Goal: Task Accomplishment & Management: Use online tool/utility

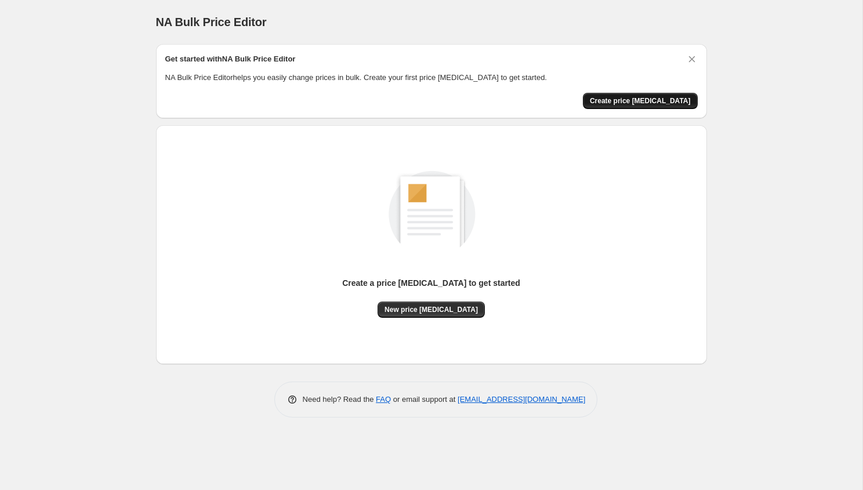
click at [642, 103] on span "Create price [MEDICAL_DATA]" at bounding box center [640, 100] width 101 height 9
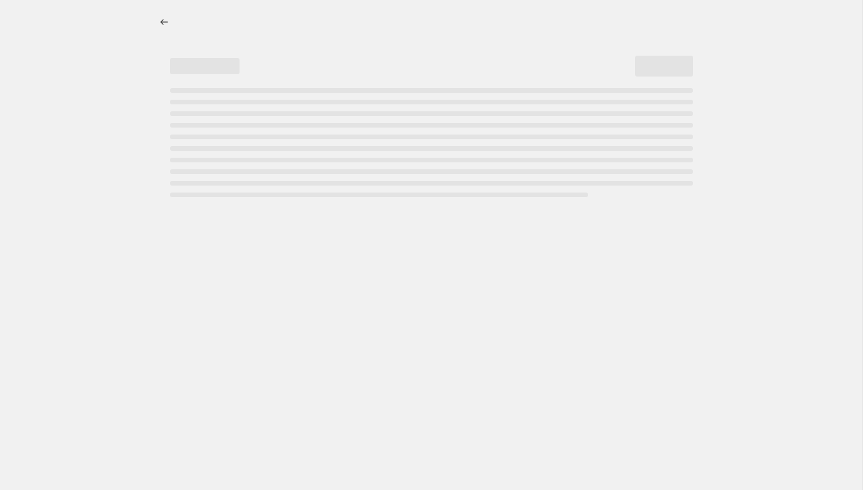
select select "percentage"
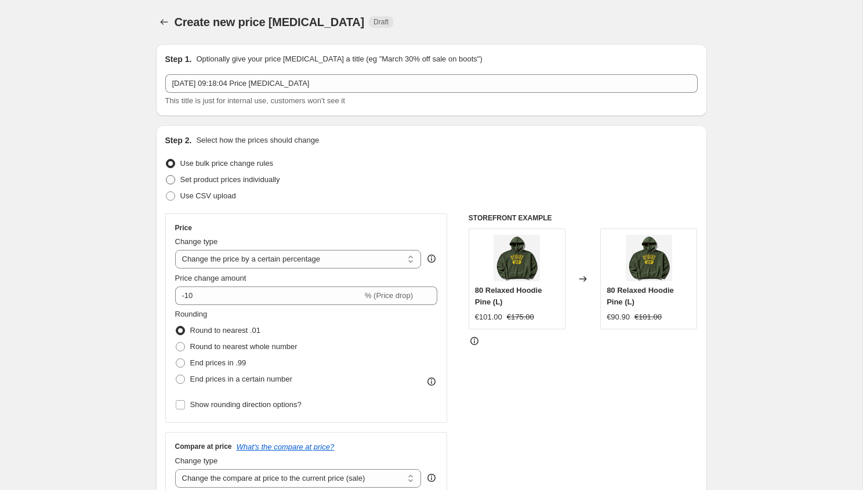
click at [175, 179] on span at bounding box center [170, 180] width 10 height 10
click at [167, 176] on input "Set product prices individually" at bounding box center [166, 175] width 1 height 1
radio input "true"
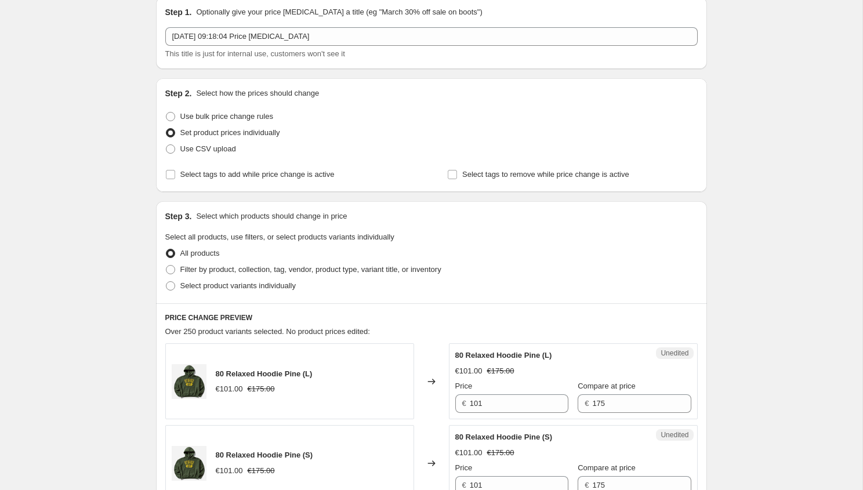
scroll to position [46, 0]
click at [482, 402] on input "101" at bounding box center [519, 404] width 99 height 19
click at [473, 283] on div "Select product variants individually" at bounding box center [431, 287] width 533 height 16
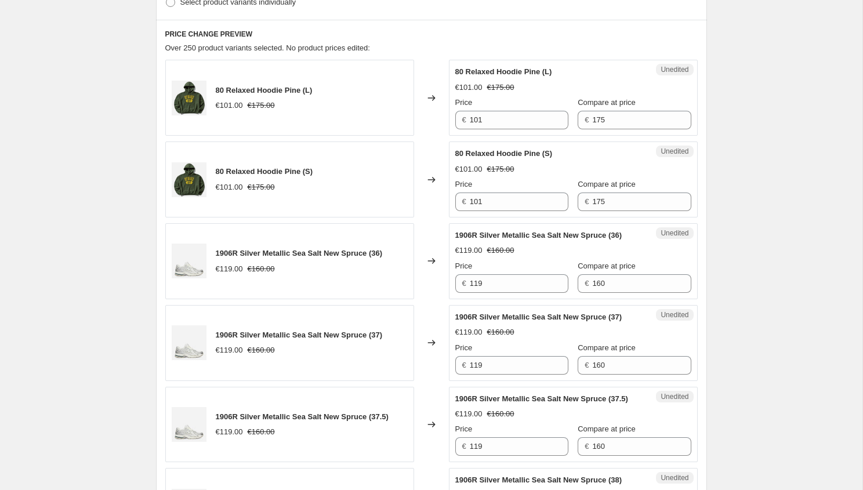
scroll to position [0, 0]
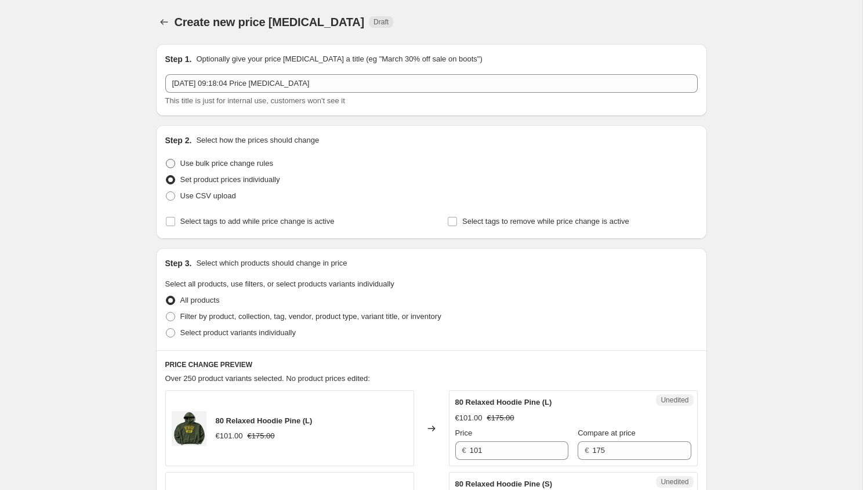
click at [172, 157] on label "Use bulk price change rules" at bounding box center [219, 164] width 108 height 16
click at [167, 159] on input "Use bulk price change rules" at bounding box center [166, 159] width 1 height 1
radio input "true"
select select "percentage"
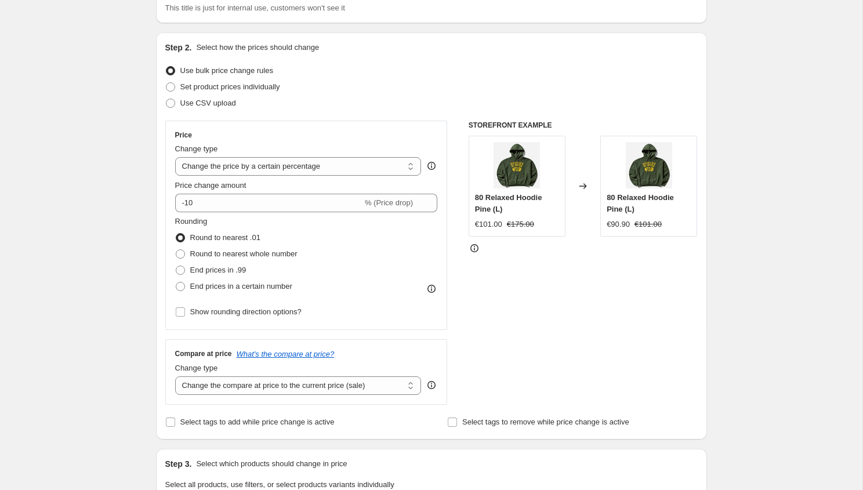
scroll to position [109, 0]
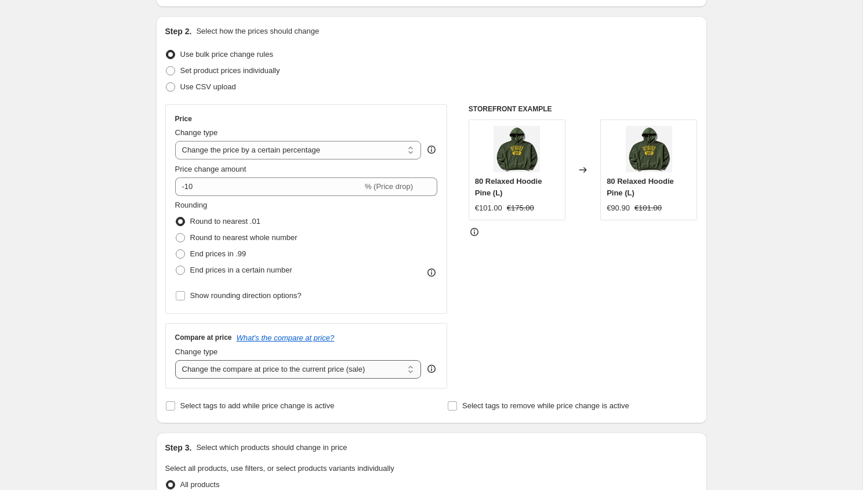
click at [377, 373] on select "Change the compare at price to the current price (sale) Change the compare at p…" at bounding box center [298, 369] width 247 height 19
select select "no_change"
click at [175, 360] on select "Change the compare at price to the current price (sale) Change the compare at p…" at bounding box center [298, 369] width 247 height 19
click at [270, 151] on select "Change the price to a certain amount Change the price by a certain amount Chang…" at bounding box center [298, 150] width 247 height 19
click at [175, 141] on select "Change the price to a certain amount Change the price by a certain amount Chang…" at bounding box center [298, 150] width 247 height 19
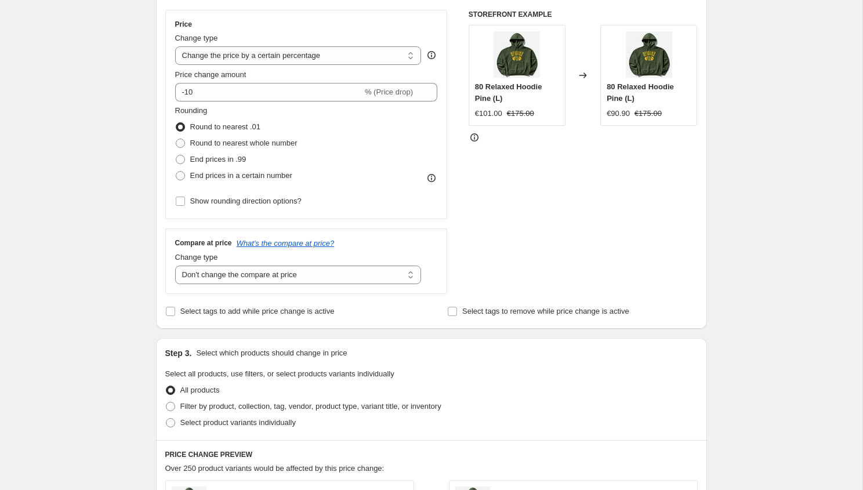
scroll to position [204, 0]
click at [183, 157] on span at bounding box center [180, 158] width 9 height 9
click at [176, 155] on input "End prices in .99" at bounding box center [176, 154] width 1 height 1
radio input "true"
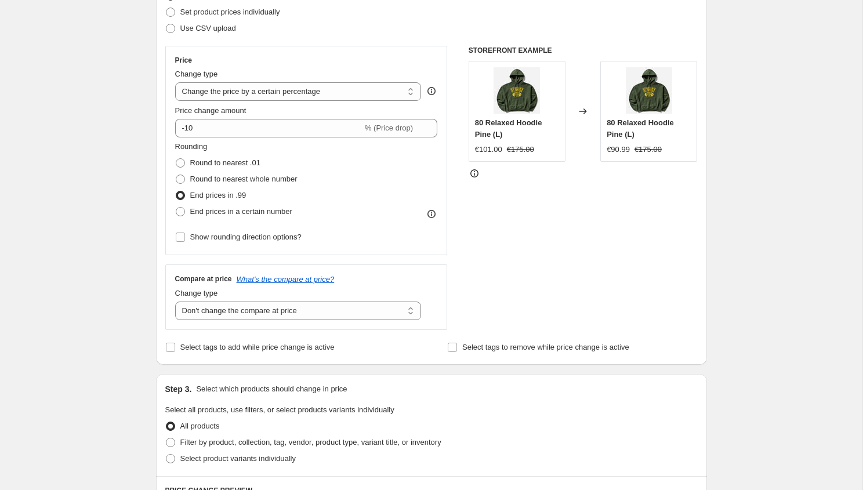
scroll to position [125, 0]
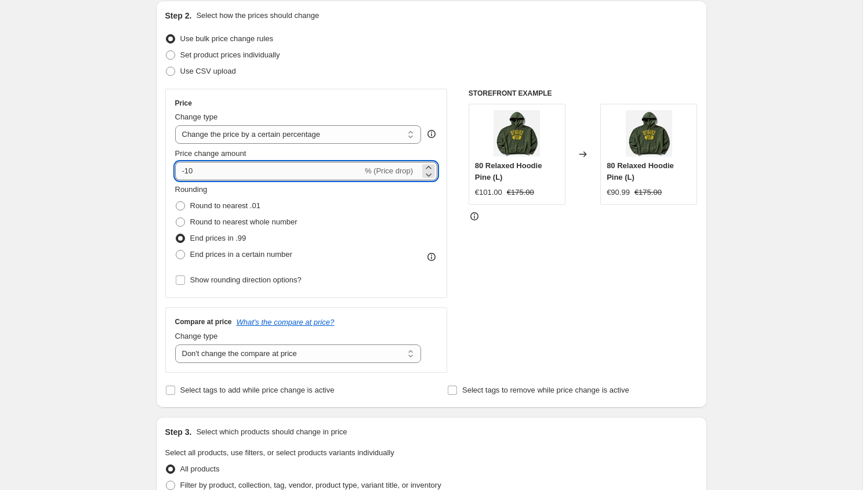
click at [285, 169] on input "-10" at bounding box center [268, 171] width 187 height 19
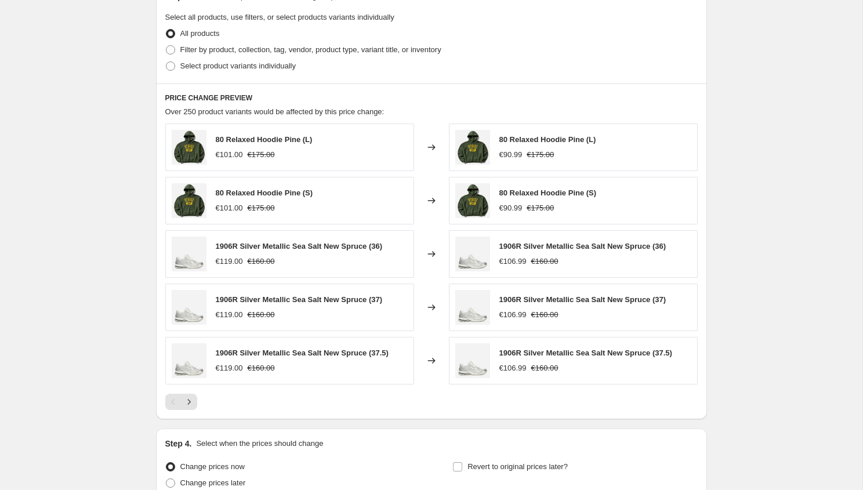
scroll to position [670, 0]
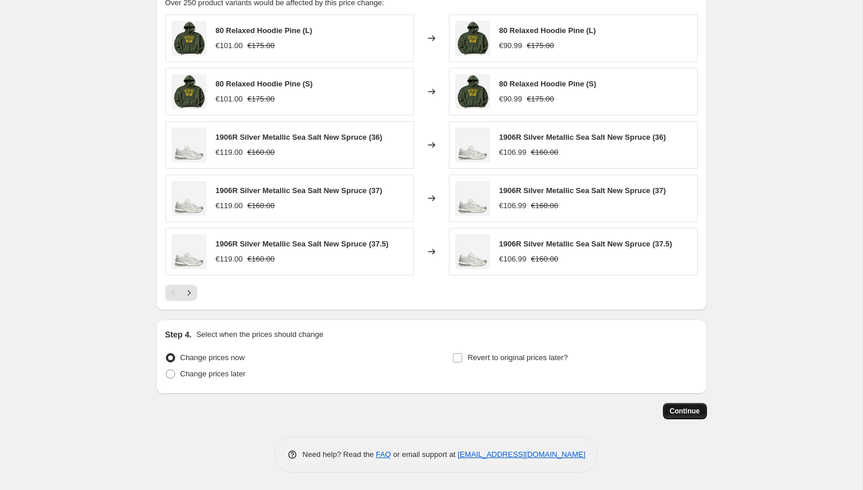
click at [682, 413] on span "Continue" at bounding box center [685, 411] width 30 height 9
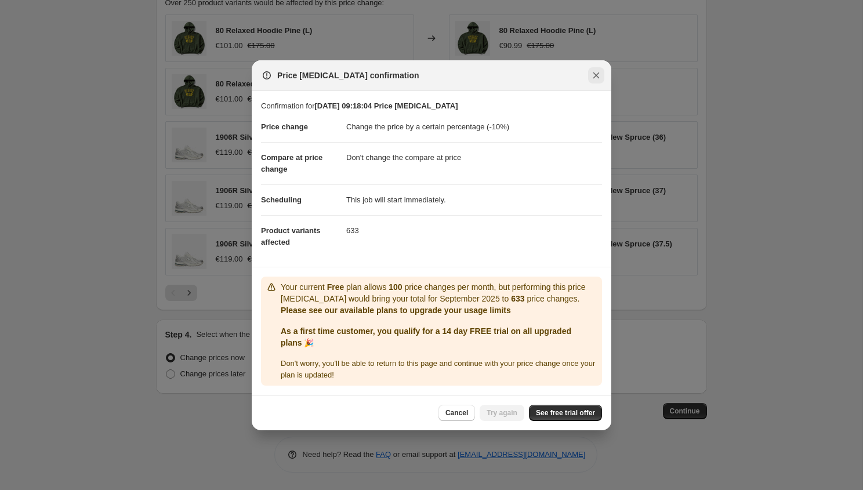
click at [598, 81] on button "Close" at bounding box center [596, 75] width 16 height 16
